Goal: Task Accomplishment & Management: Manage account settings

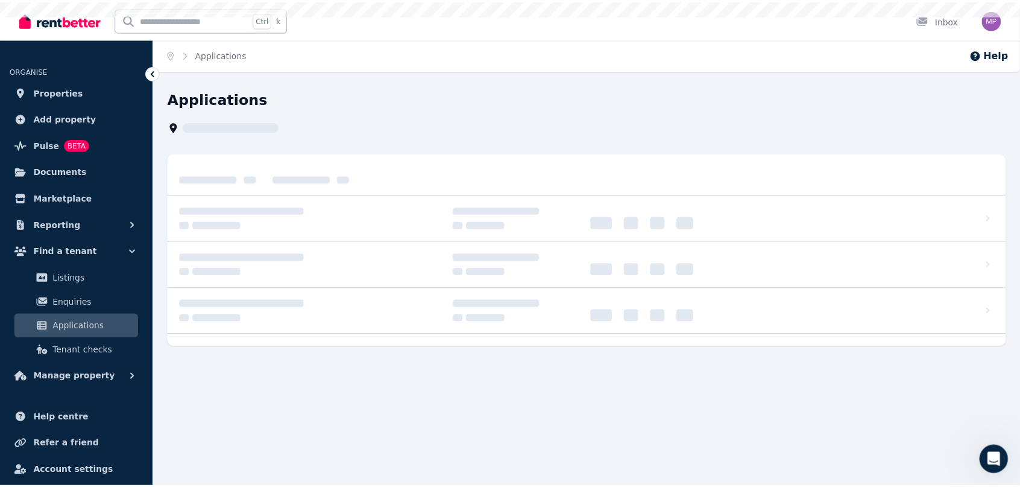
scroll to position [101, 0]
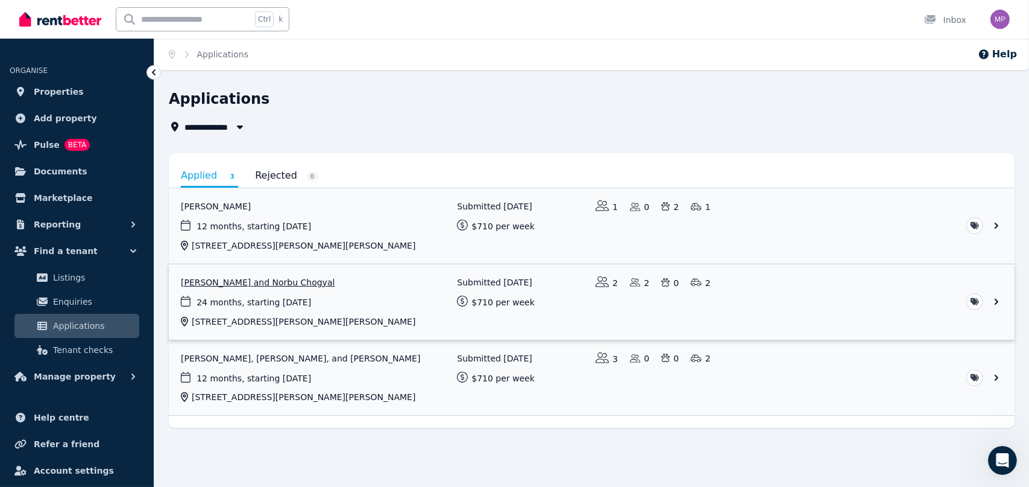
click at [222, 283] on link "View application: Pema Dechen and Norbu Chogyal" at bounding box center [592, 301] width 846 height 75
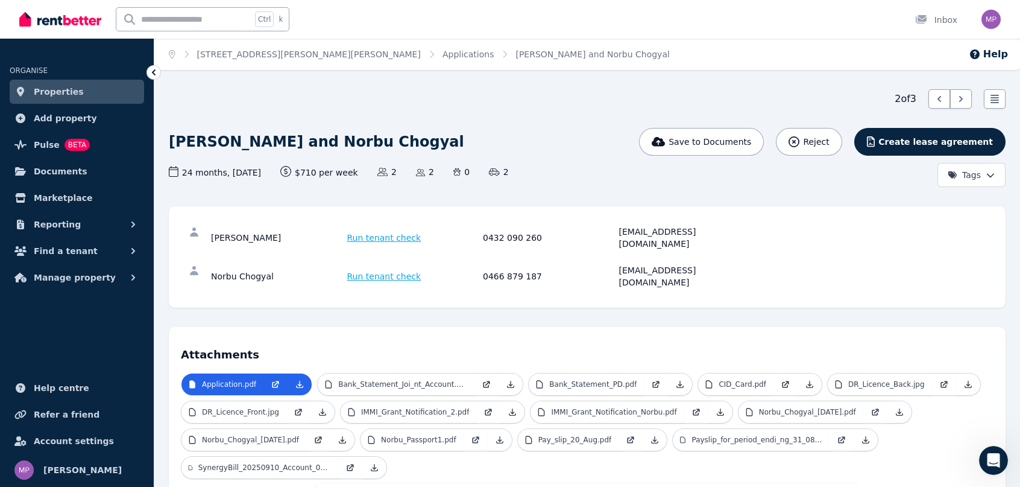
click at [41, 87] on span "Properties" at bounding box center [59, 91] width 50 height 14
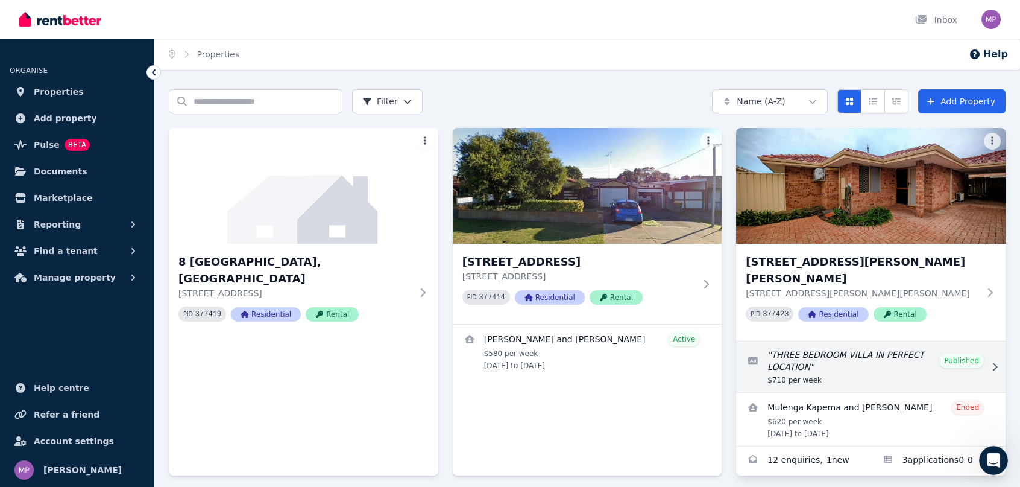
click at [841, 341] on link "Edit listing: THREE BEDROOM VILLA IN PERFECT LOCATION" at bounding box center [871, 366] width 270 height 51
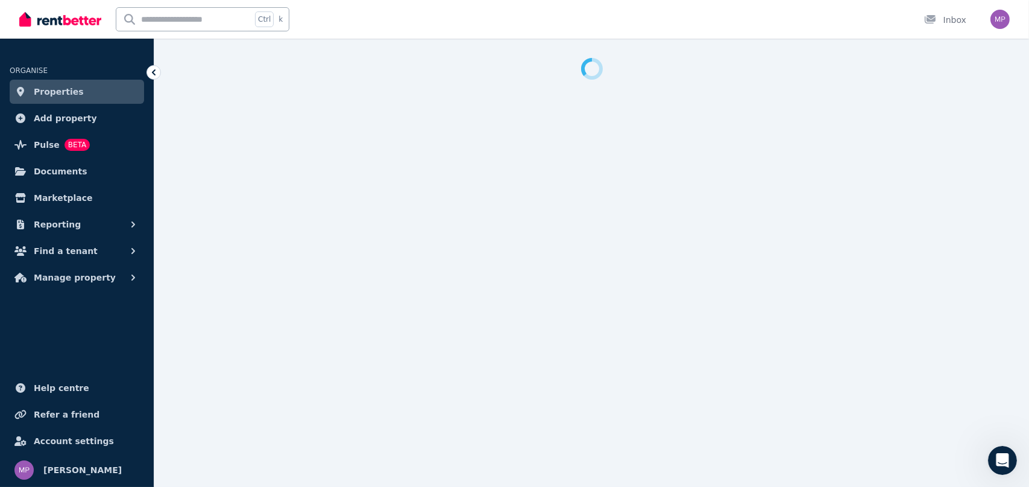
select select "**"
select select "**********"
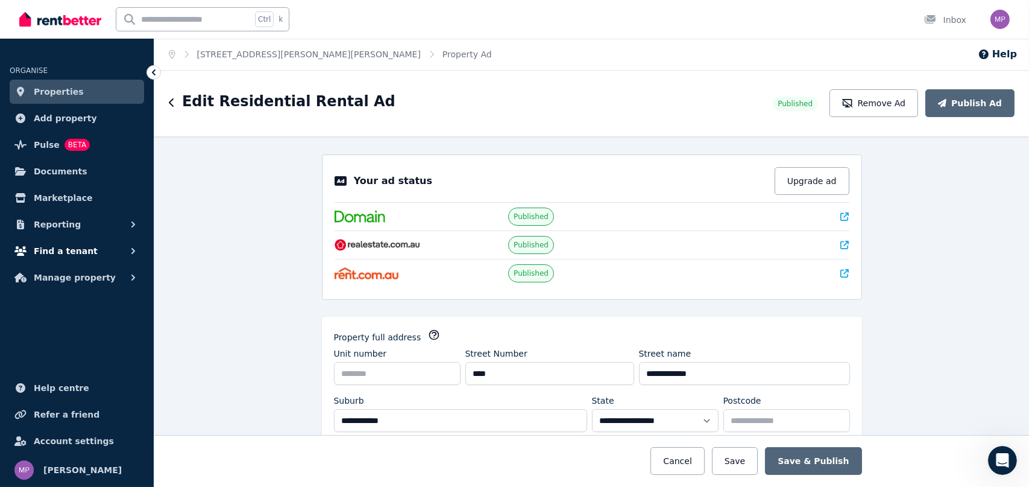
click at [63, 257] on span "Find a tenant" at bounding box center [66, 251] width 64 height 14
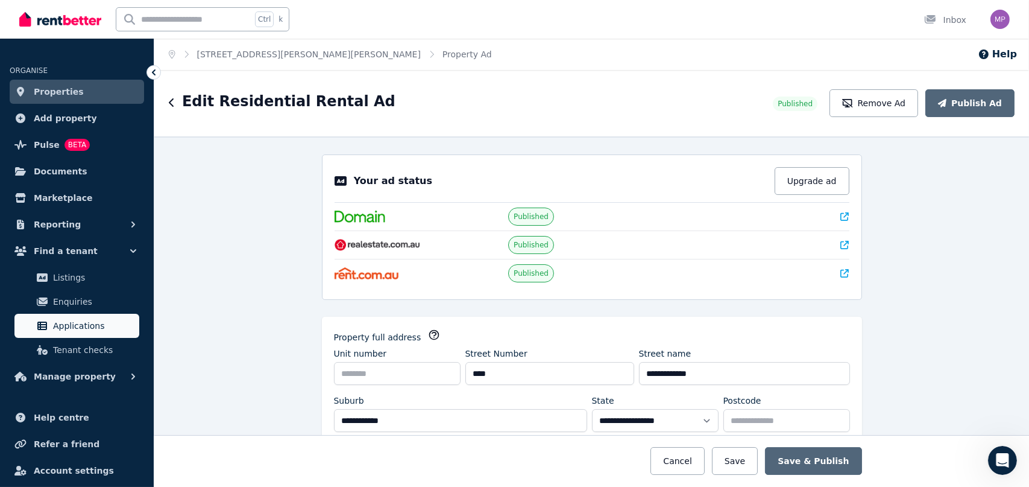
click at [77, 326] on span "Applications" at bounding box center [93, 325] width 81 height 14
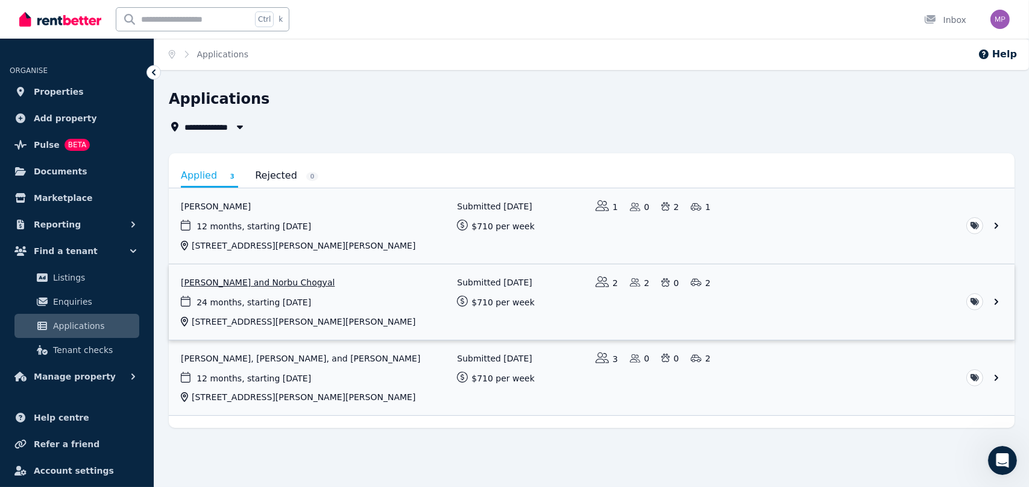
click at [250, 283] on link "View application: Pema Dechen and Norbu Chogyal" at bounding box center [592, 301] width 846 height 75
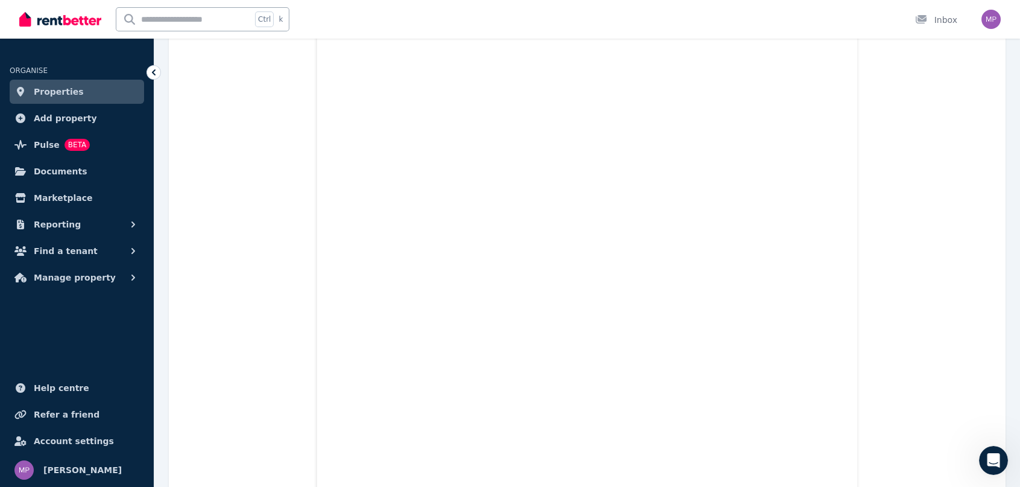
scroll to position [6211, 0]
click at [51, 174] on span "Documents" at bounding box center [61, 171] width 54 height 14
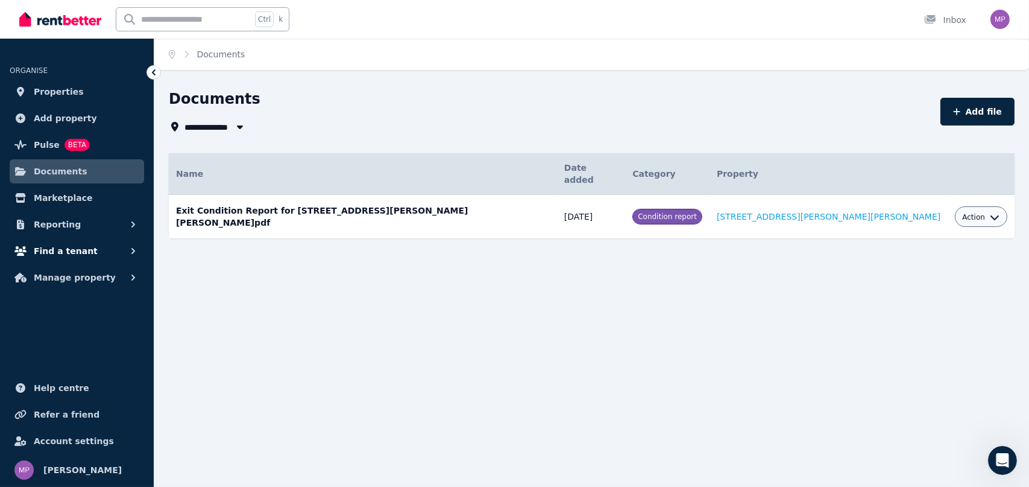
click at [66, 251] on span "Find a tenant" at bounding box center [66, 251] width 64 height 14
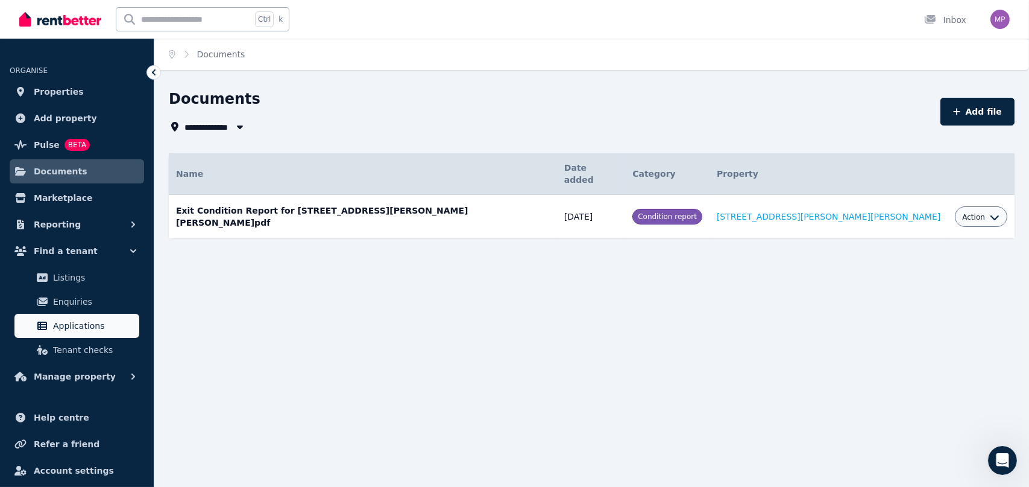
click at [71, 327] on span "Applications" at bounding box center [93, 325] width 81 height 14
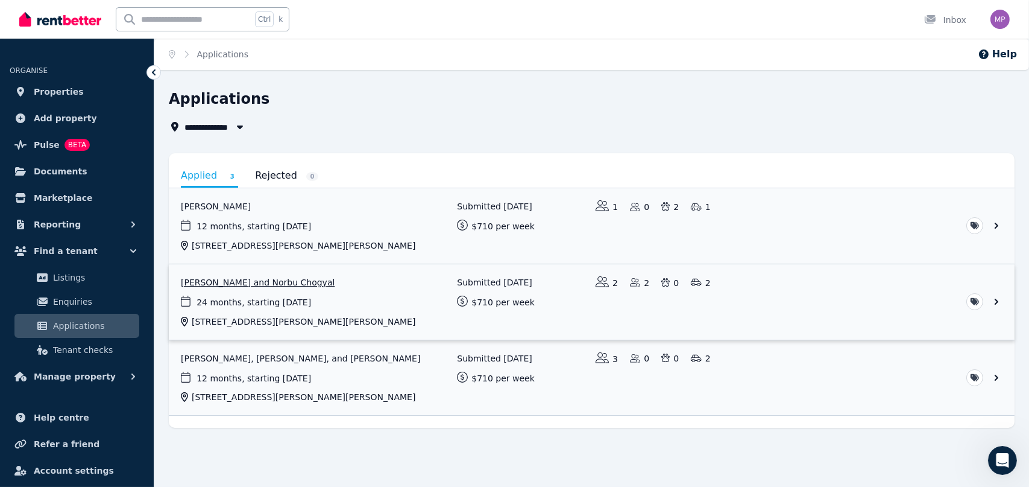
click at [268, 282] on link "View application: Pema Dechen and Norbu Chogyal" at bounding box center [592, 301] width 846 height 75
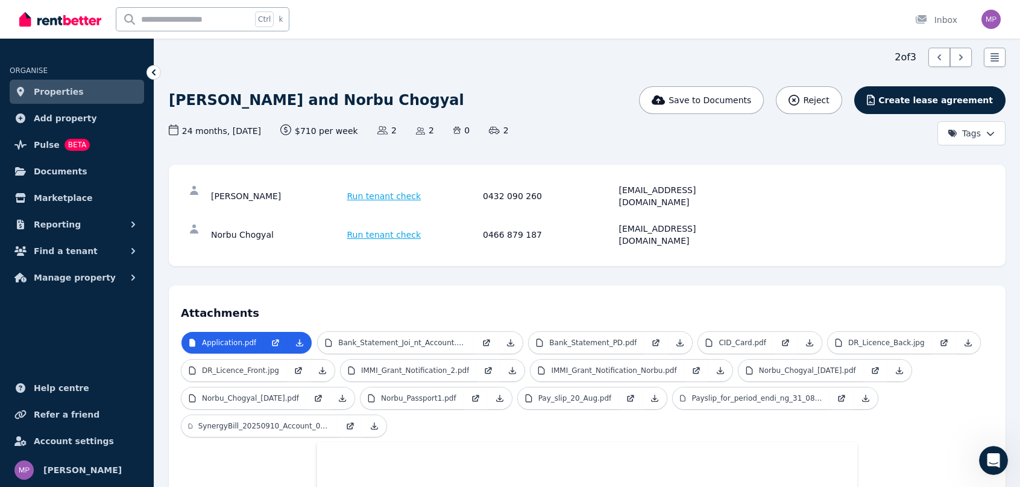
scroll to position [60, 0]
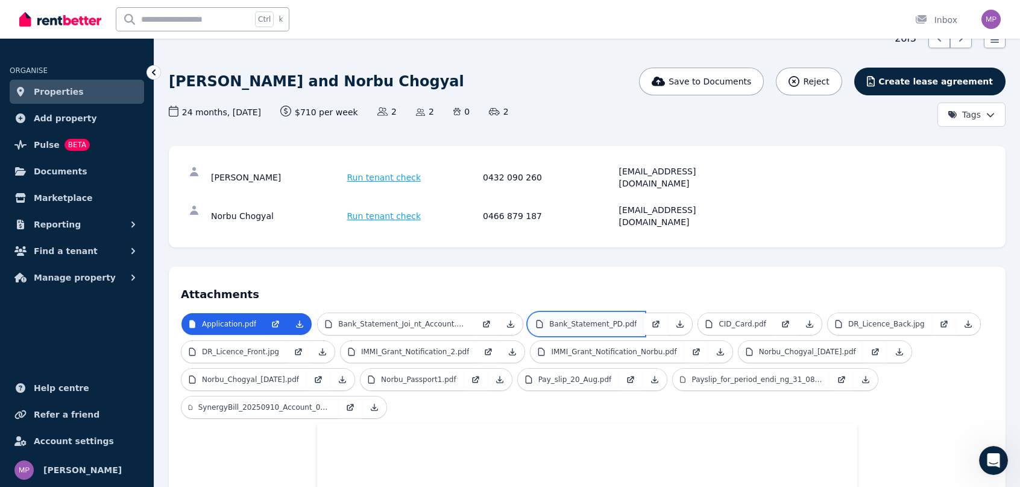
click at [592, 319] on p "Bank_Statement_PD.pdf" at bounding box center [592, 324] width 87 height 10
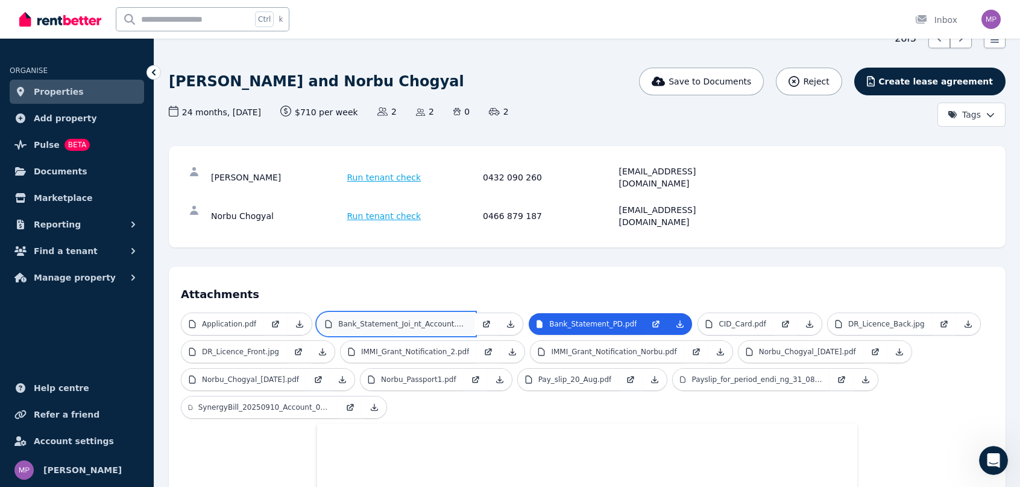
click at [409, 319] on p "Bank_Statement_Joi_nt_Account.pdf" at bounding box center [402, 324] width 129 height 10
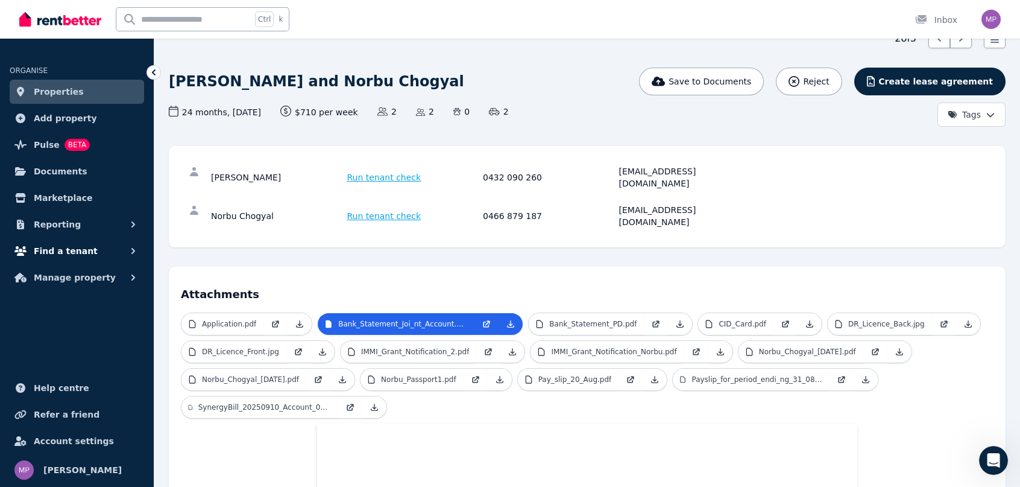
click at [65, 248] on span "Find a tenant" at bounding box center [66, 251] width 64 height 14
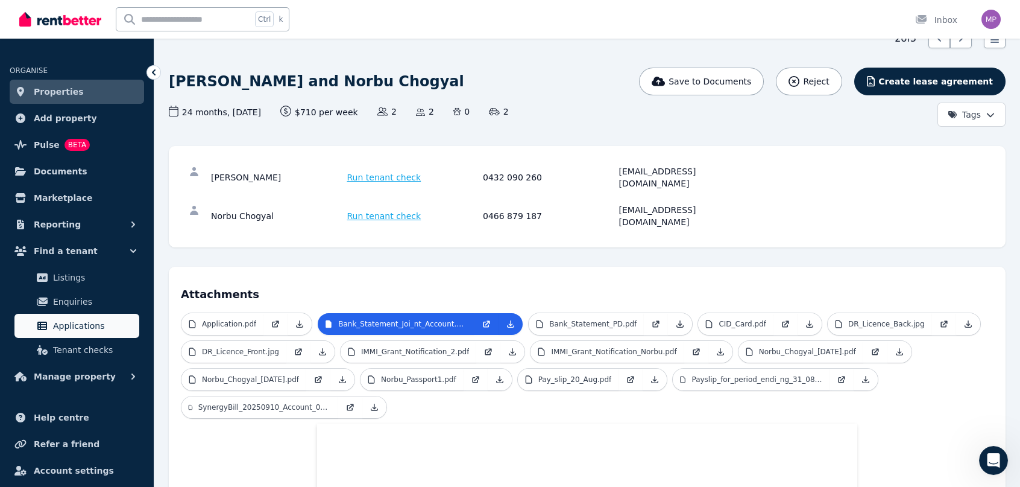
click at [77, 323] on span "Applications" at bounding box center [93, 325] width 81 height 14
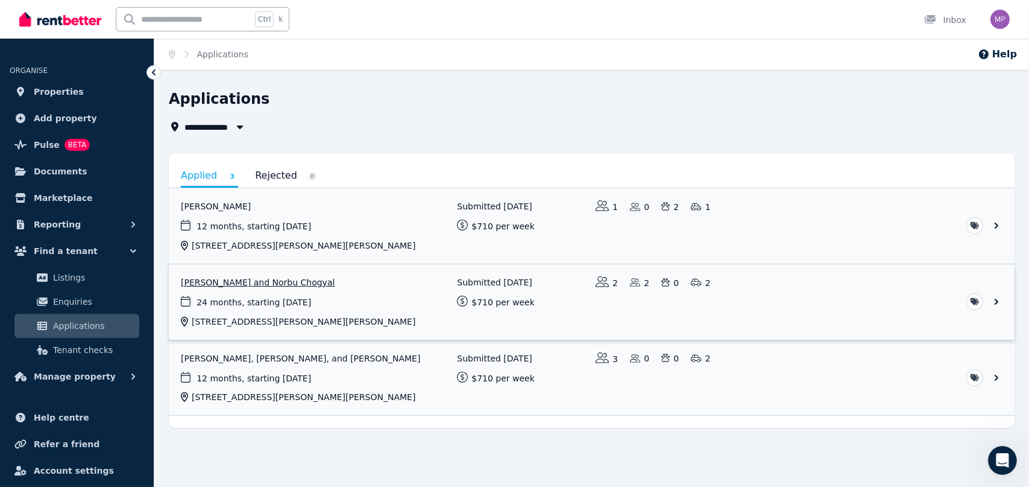
click at [254, 280] on link "View application: Pema Dechen and Norbu Chogyal" at bounding box center [592, 301] width 846 height 75
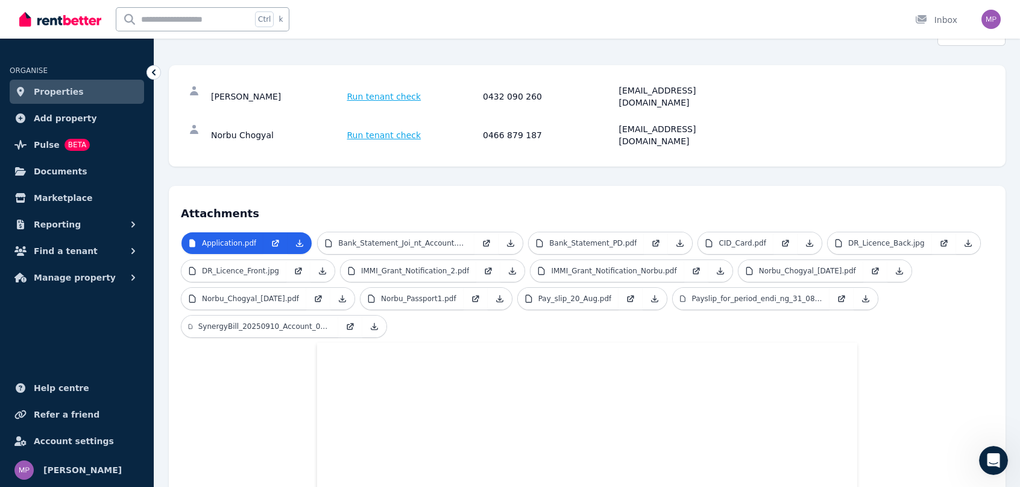
scroll to position [121, 0]
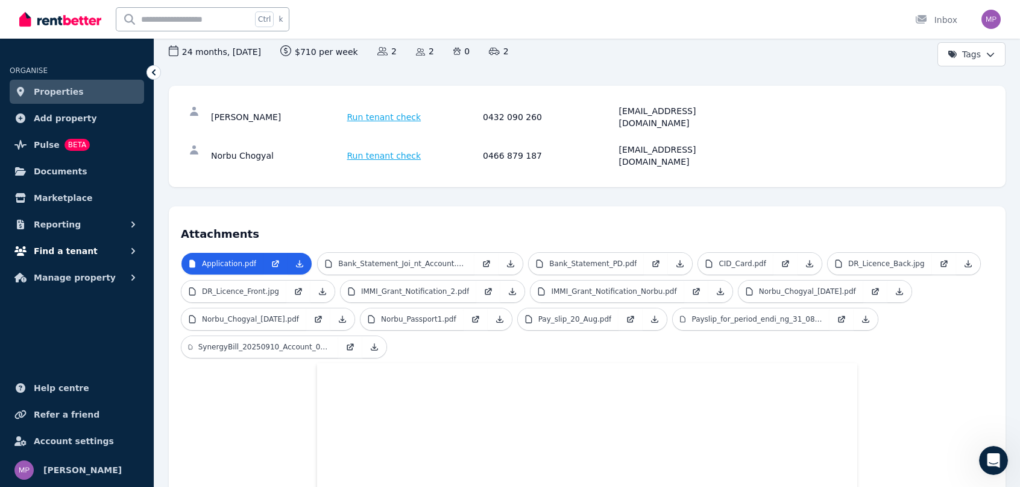
click at [55, 248] on span "Find a tenant" at bounding box center [66, 251] width 64 height 14
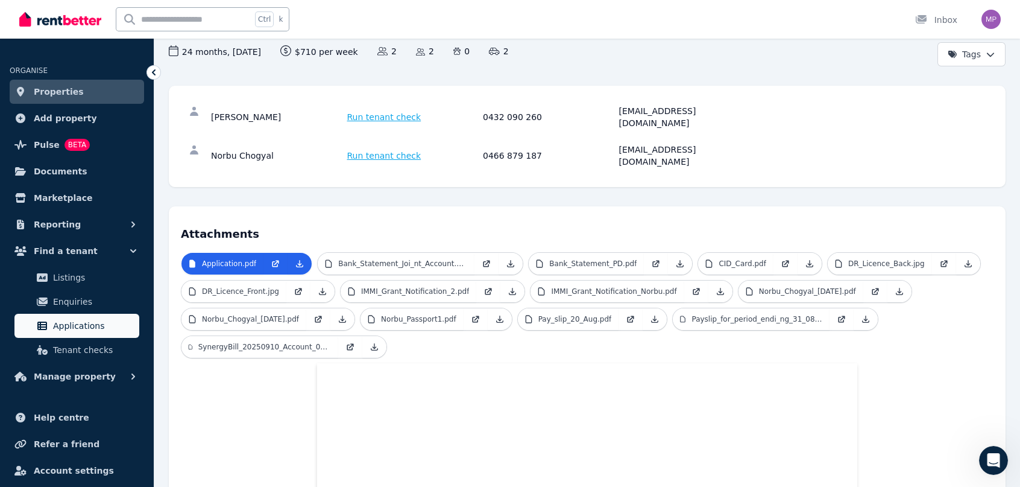
click at [75, 324] on span "Applications" at bounding box center [93, 325] width 81 height 14
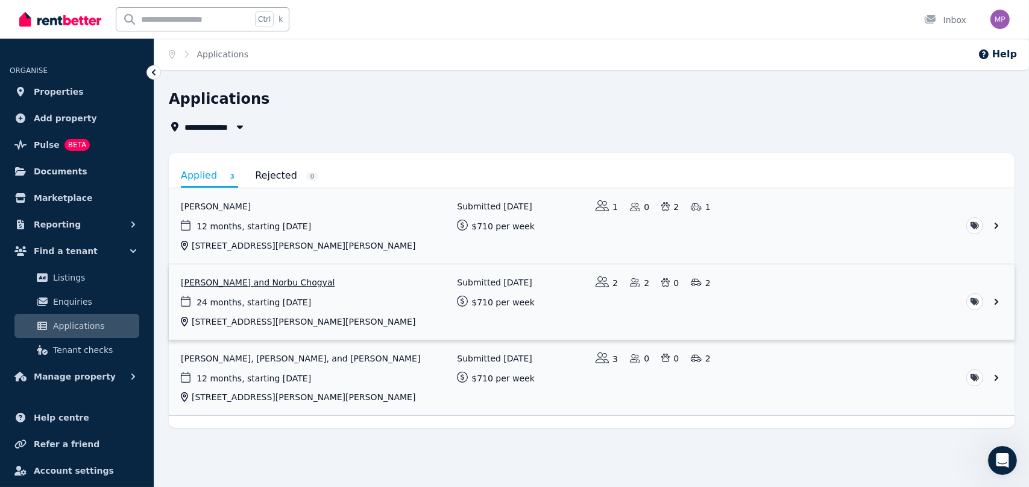
click at [211, 280] on link "View application: Pema Dechen and Norbu Chogyal" at bounding box center [592, 301] width 846 height 75
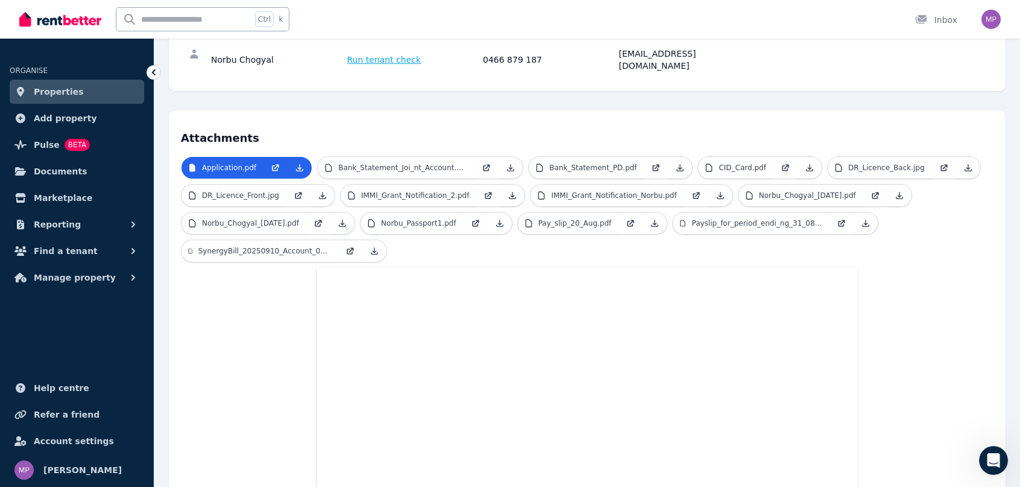
scroll to position [156, 0]
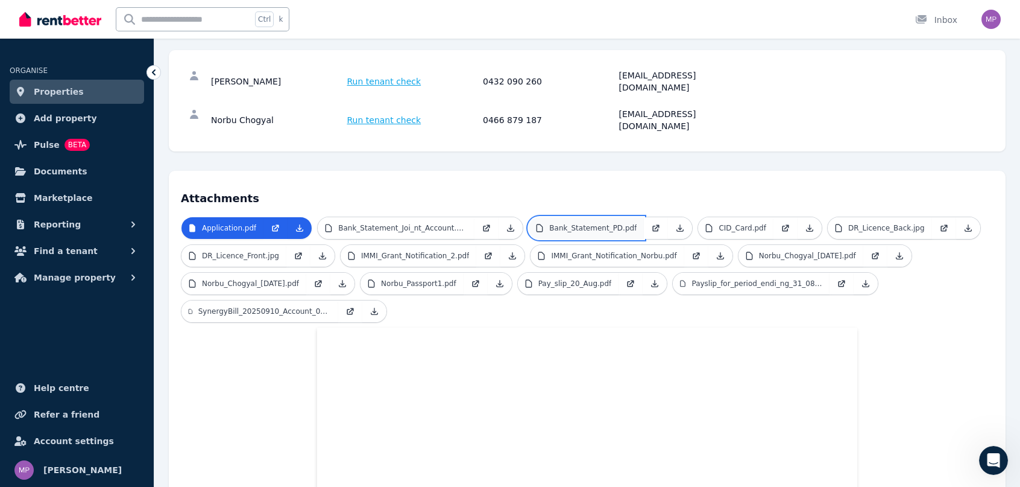
click at [587, 223] on p "Bank_Statement_PD.pdf" at bounding box center [592, 228] width 87 height 10
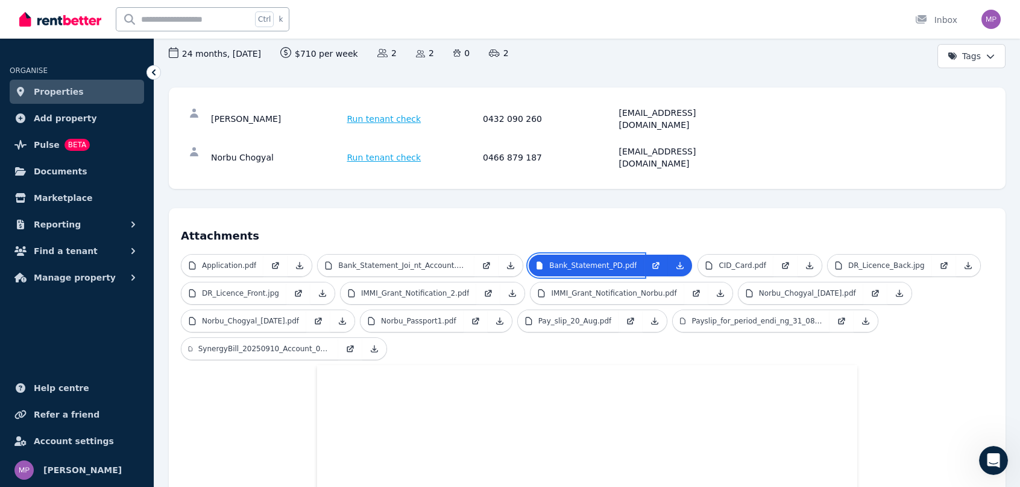
scroll to position [96, 0]
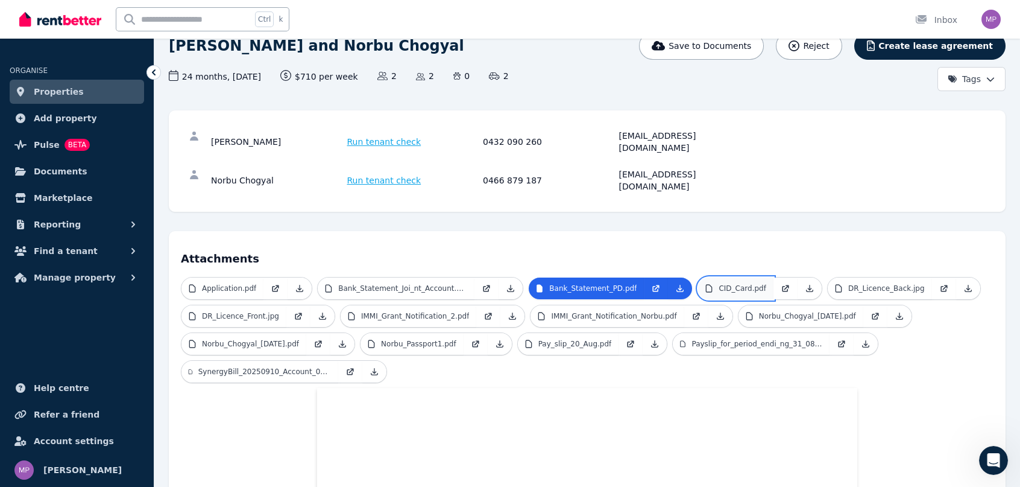
click at [725, 283] on p "CID_Card.pdf" at bounding box center [743, 288] width 48 height 10
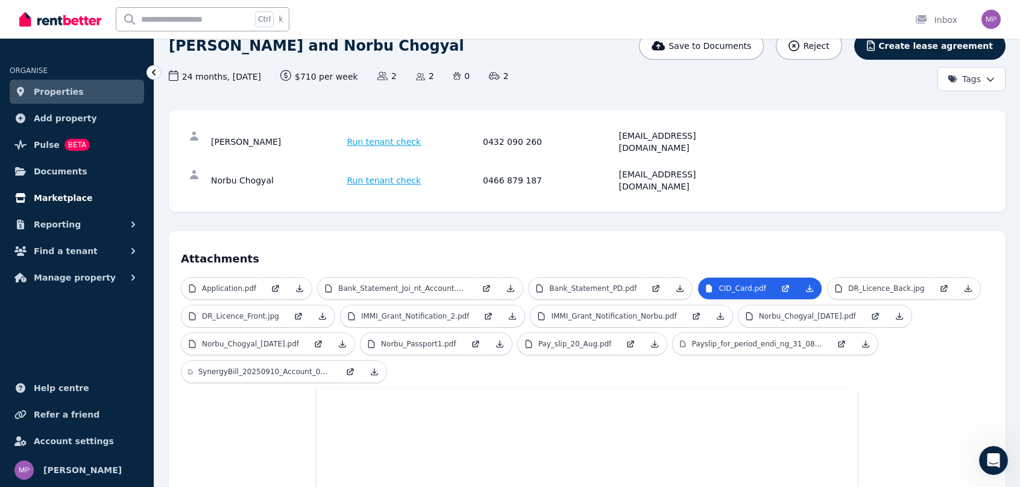
click at [62, 198] on span "Marketplace" at bounding box center [63, 198] width 58 height 14
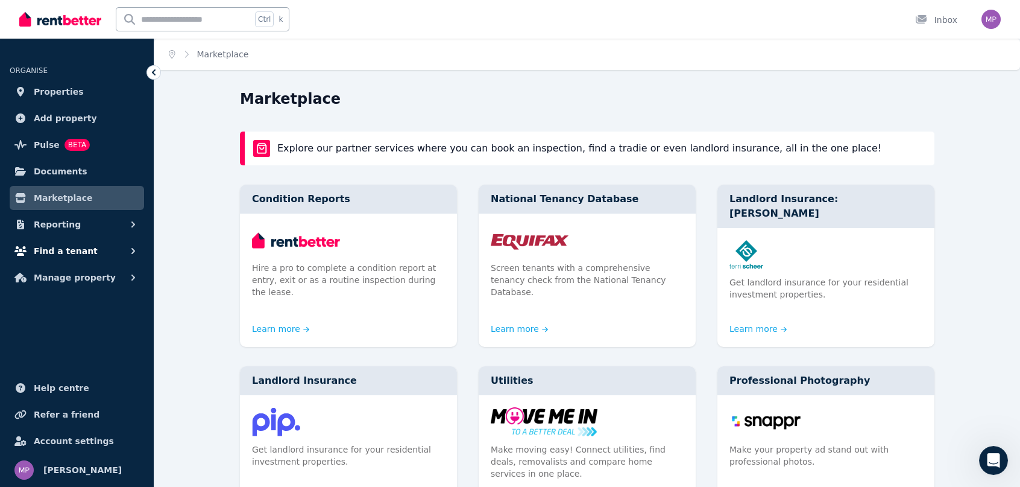
click at [60, 248] on span "Find a tenant" at bounding box center [66, 251] width 64 height 14
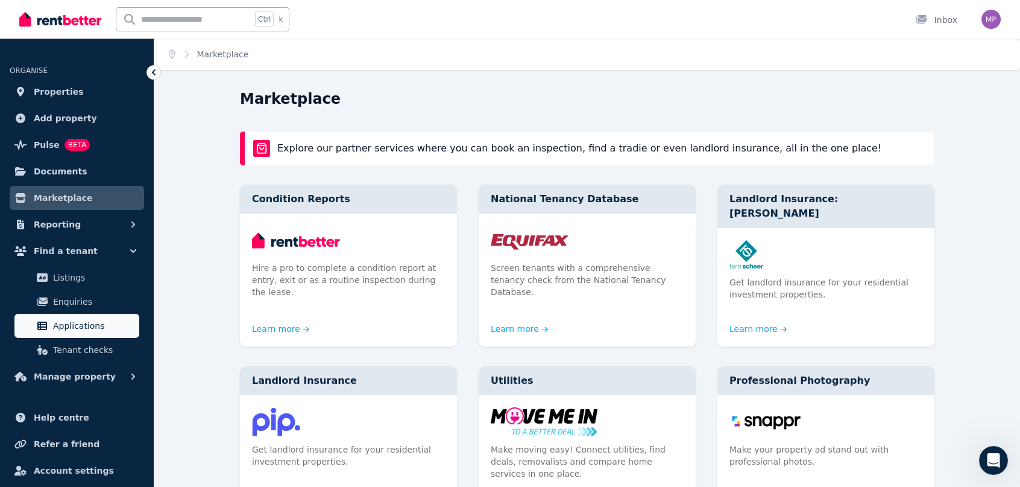
click at [66, 320] on span "Applications" at bounding box center [93, 325] width 81 height 14
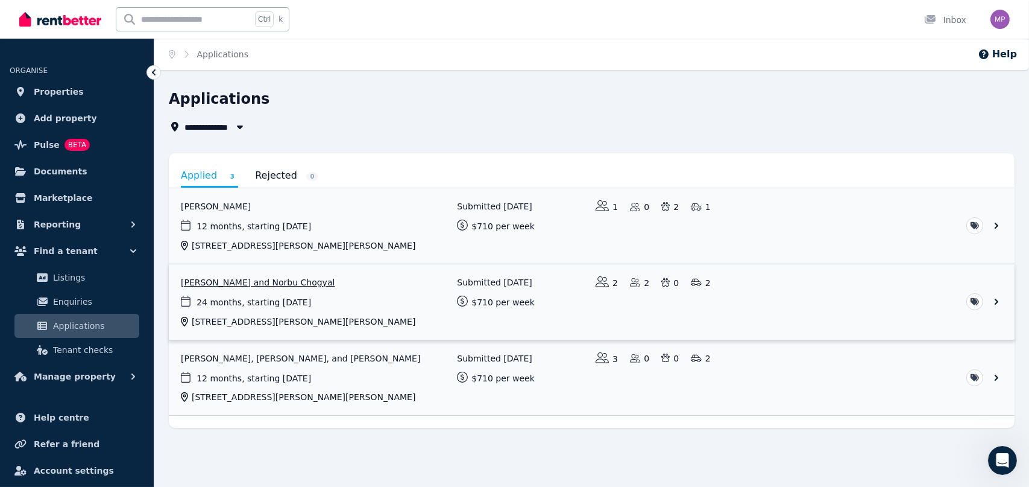
click at [227, 282] on link "View application: Pema Dechen and Norbu Chogyal" at bounding box center [592, 301] width 846 height 75
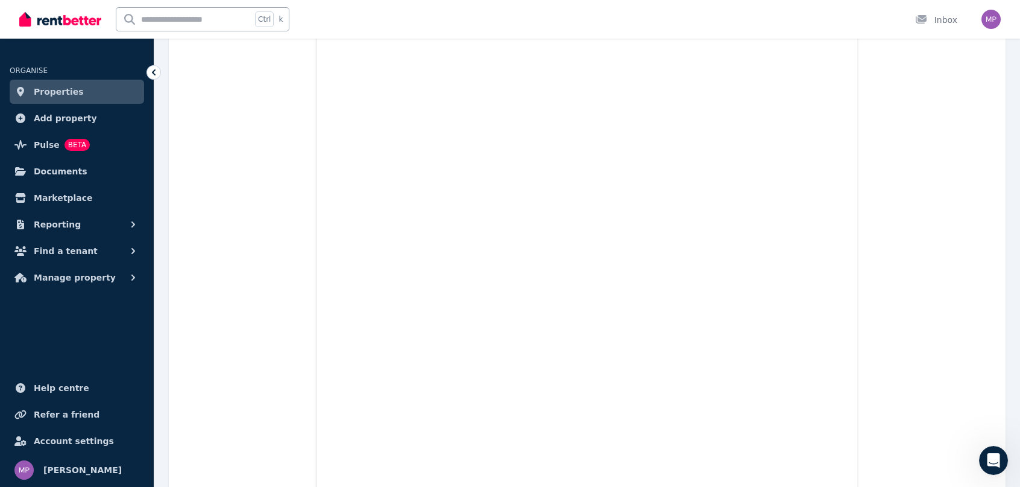
scroll to position [4523, 0]
click at [83, 248] on span "Find a tenant" at bounding box center [66, 251] width 64 height 14
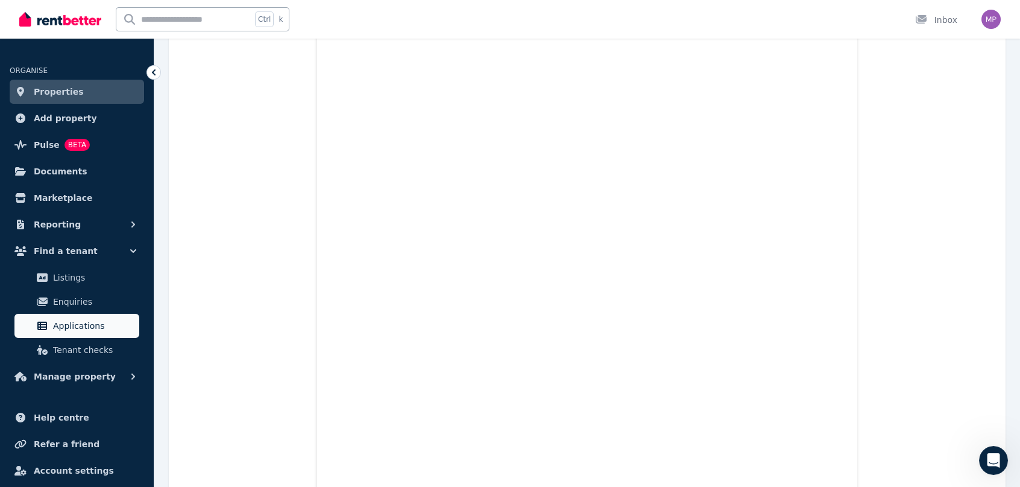
click at [66, 319] on span "Applications" at bounding box center [93, 325] width 81 height 14
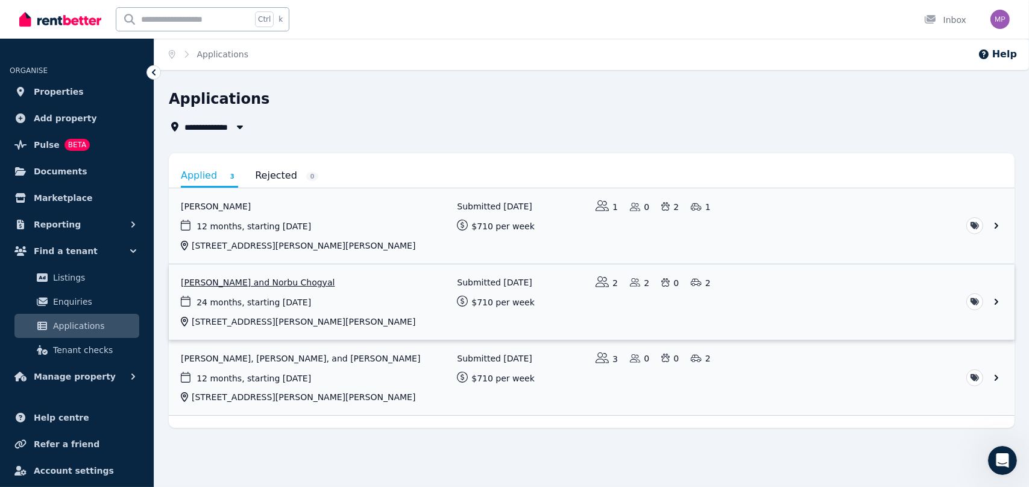
click at [229, 283] on link "View application: Pema Dechen and Norbu Chogyal" at bounding box center [592, 301] width 846 height 75
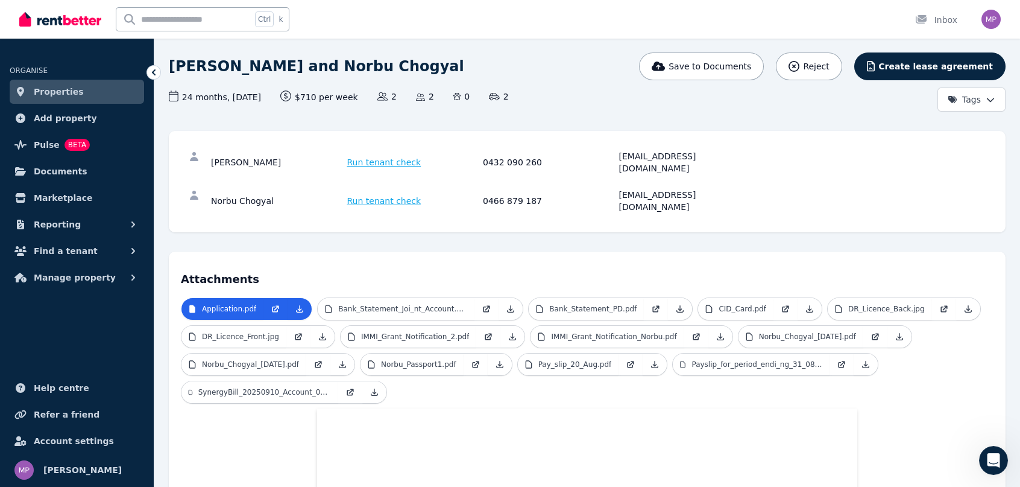
scroll to position [60, 0]
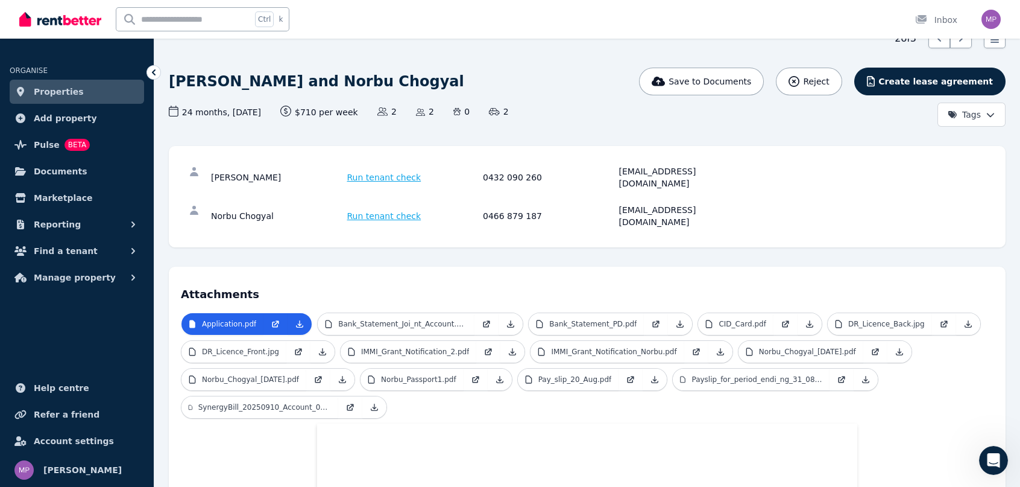
click at [595, 70] on div "[PERSON_NAME] and Norbu Chogyal" at bounding box center [446, 82] width 555 height 28
click at [63, 245] on span "Find a tenant" at bounding box center [66, 251] width 64 height 14
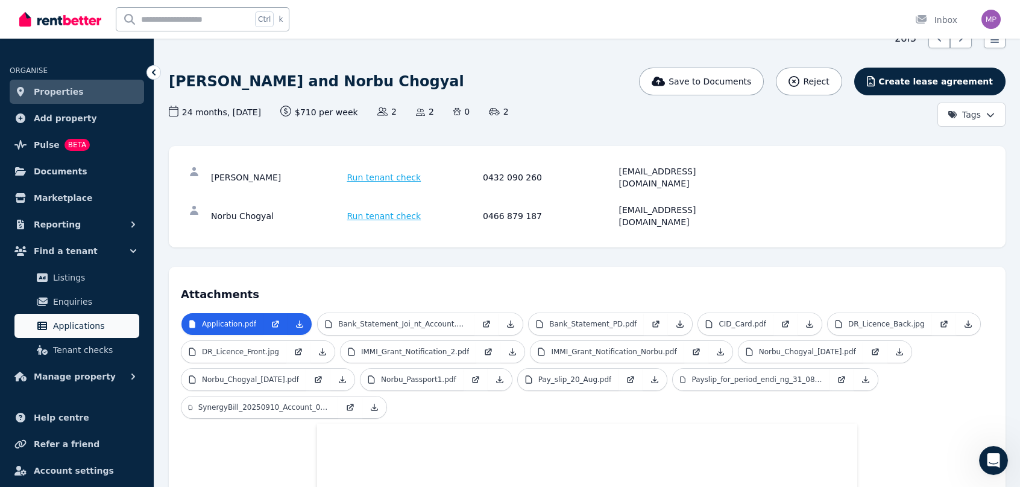
click at [72, 324] on span "Applications" at bounding box center [93, 325] width 81 height 14
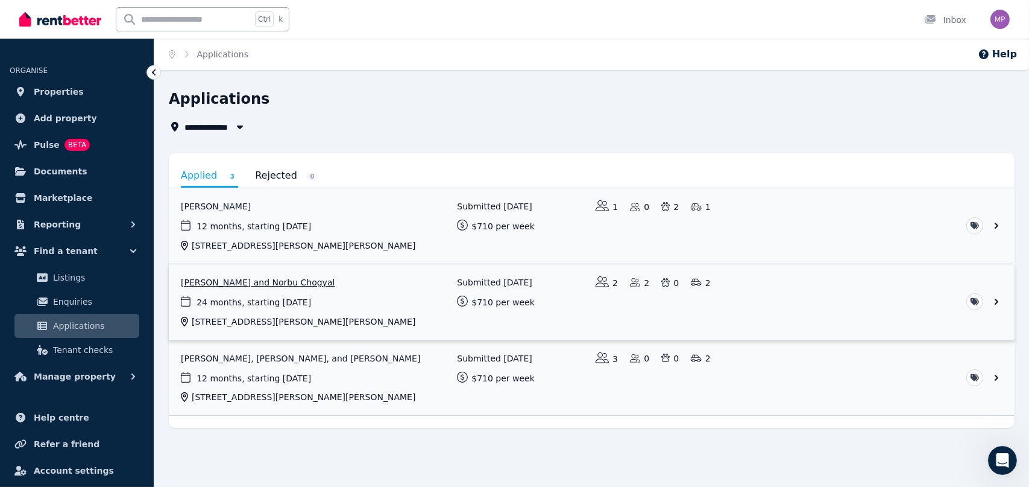
click at [269, 283] on link "View application: Pema Dechen and Norbu Chogyal" at bounding box center [592, 301] width 846 height 75
